Goal: Obtain resource: Download file/media

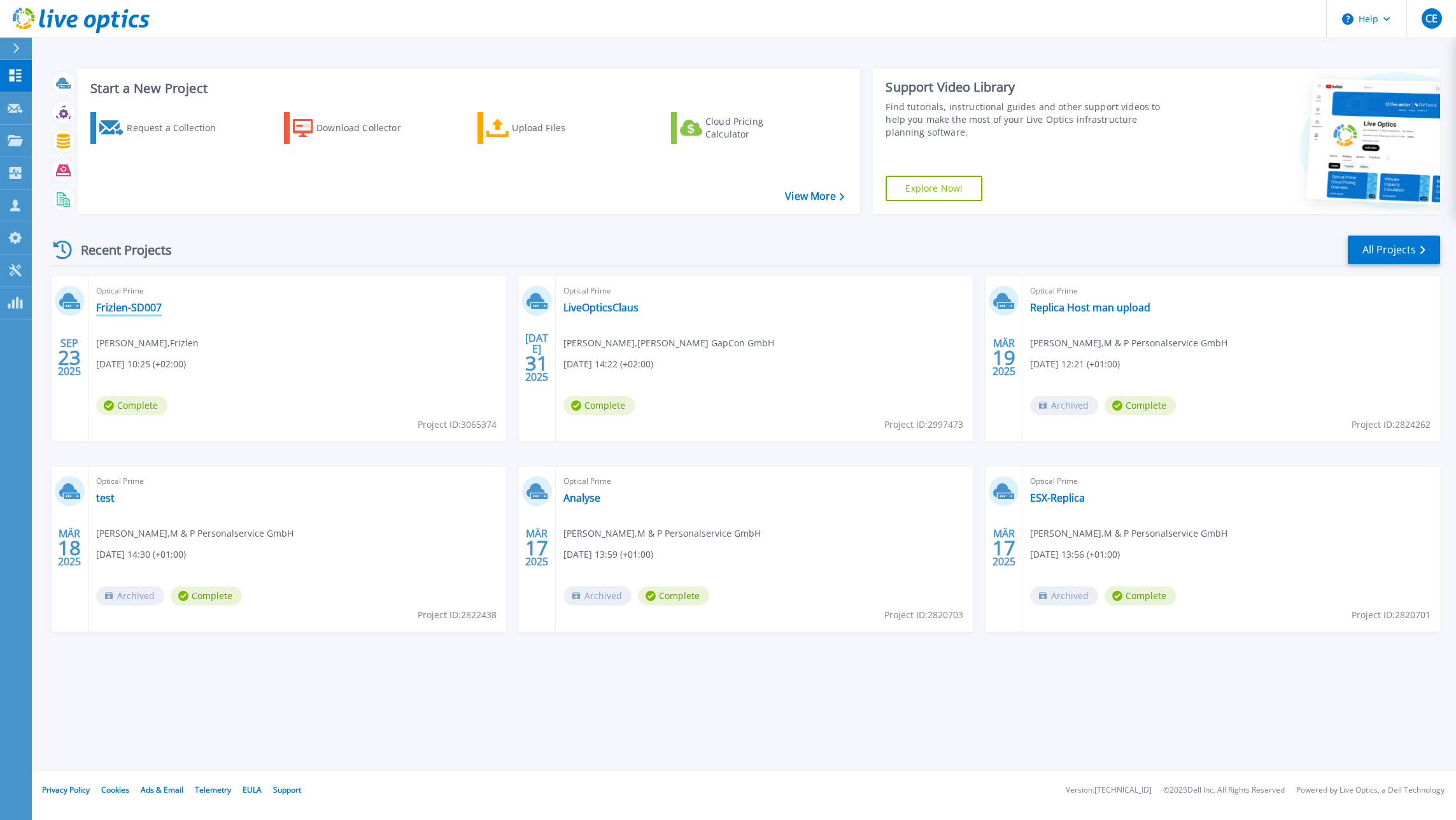
click at [126, 307] on link "Frizlen-SD007" at bounding box center [128, 307] width 66 height 13
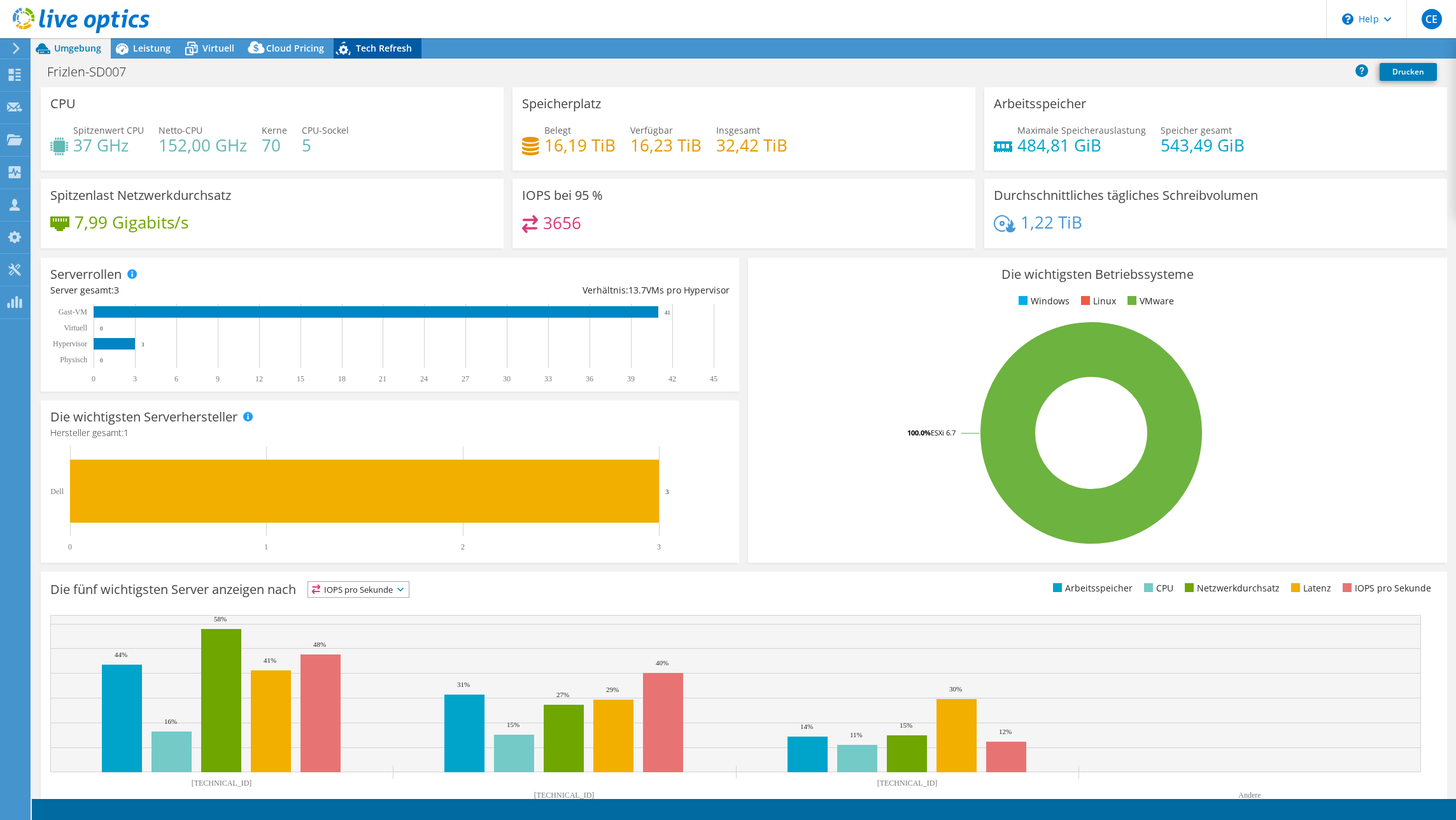
select select "USD"
click at [1312, 46] on icon at bounding box center [1318, 49] width 13 height 10
click at [1198, 50] on link "Reports" at bounding box center [1210, 49] width 61 height 20
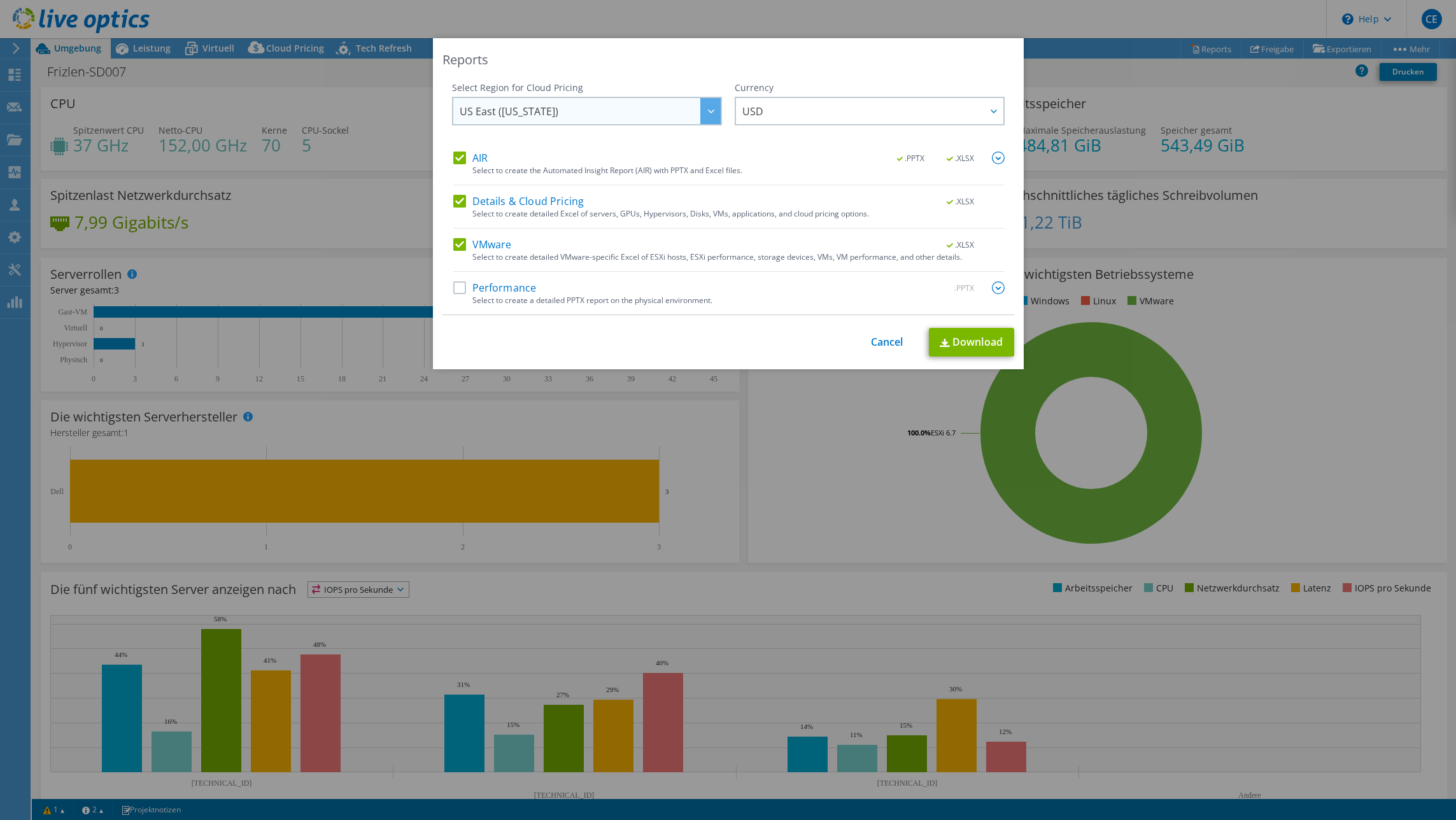
click at [471, 107] on span "US East ([US_STATE])" at bounding box center [509, 114] width 99 height 20
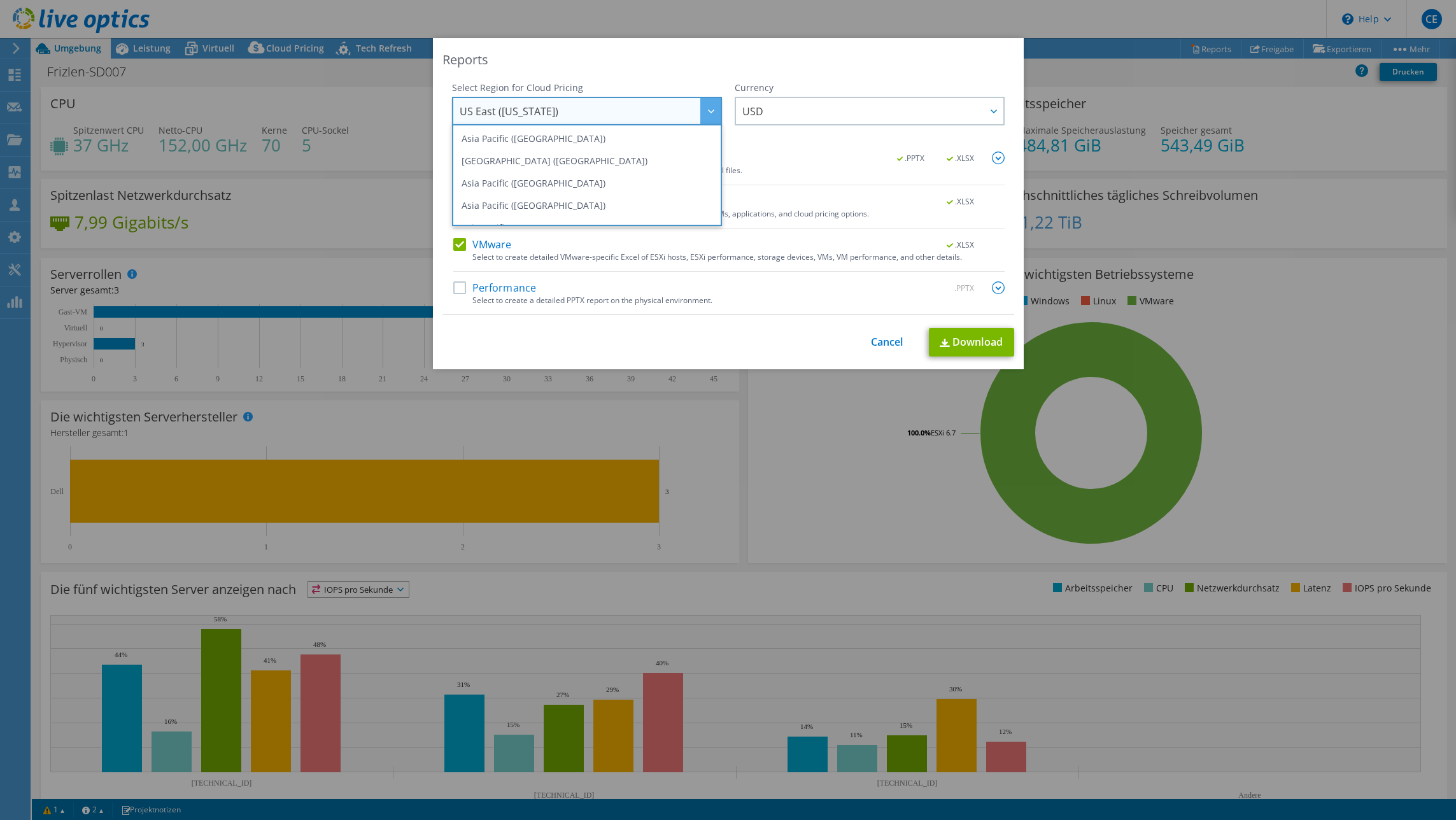
click at [471, 106] on span "US East ([US_STATE])" at bounding box center [509, 114] width 99 height 20
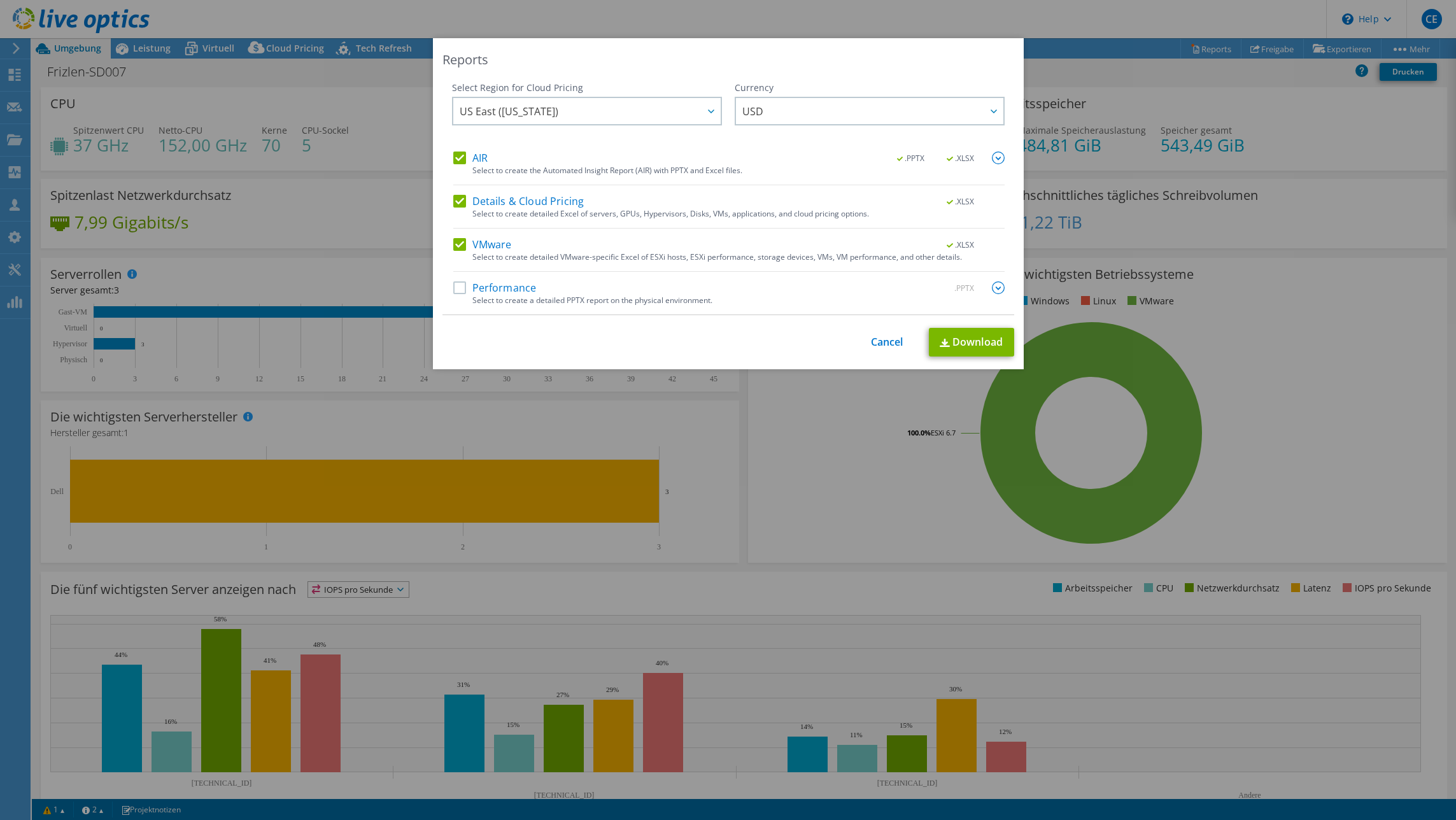
click at [455, 287] on label "Performance" at bounding box center [494, 288] width 83 height 13
click at [0, 0] on input "Performance" at bounding box center [0, 0] width 0 height 0
click at [453, 195] on label "Details & Cloud Pricing" at bounding box center [519, 201] width 131 height 13
click at [0, 0] on input "Details & Cloud Pricing" at bounding box center [0, 0] width 0 height 0
click at [970, 341] on link "Download" at bounding box center [971, 342] width 85 height 28
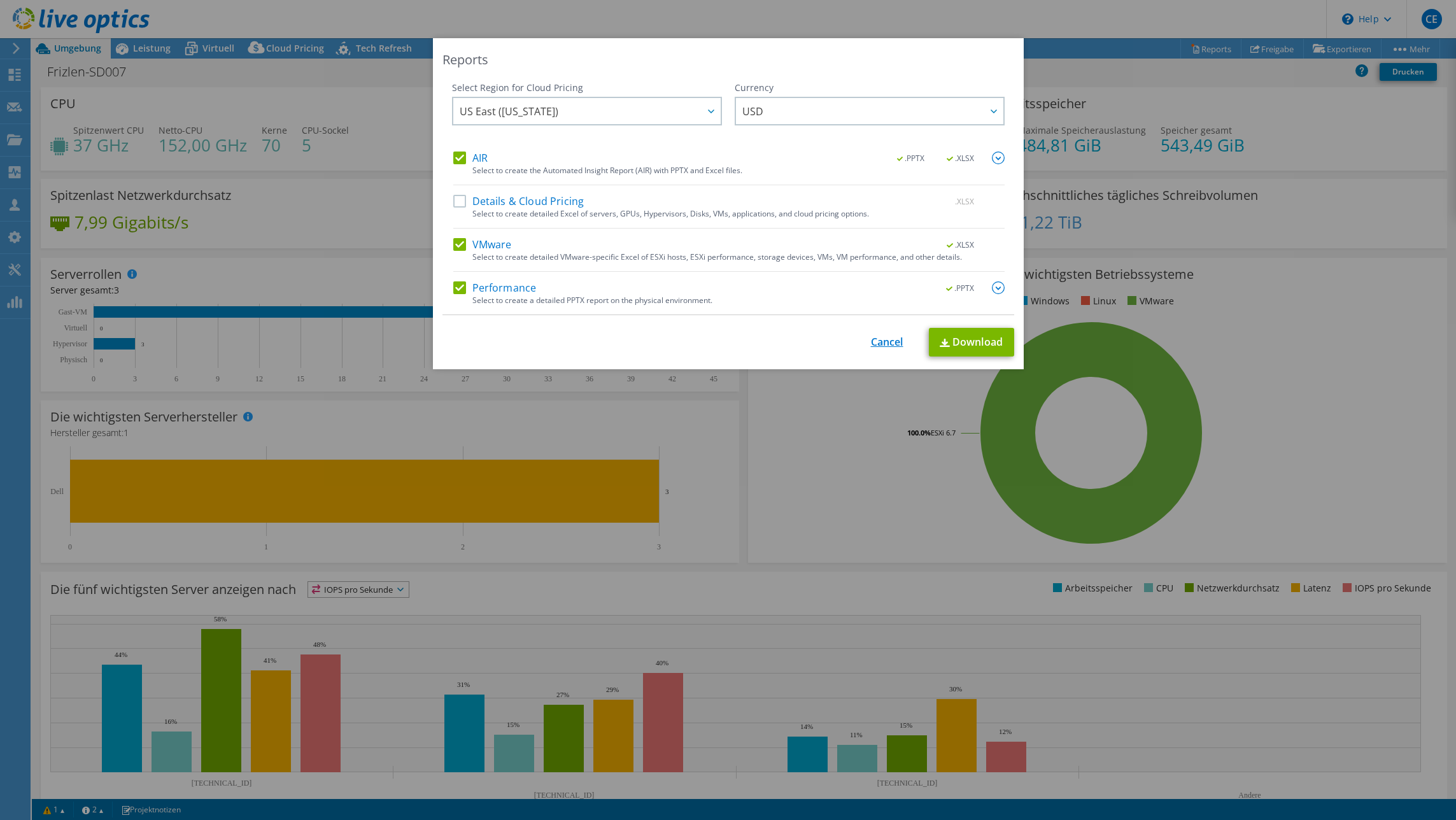
click at [894, 343] on link "Cancel" at bounding box center [887, 342] width 32 height 12
